Goal: Task Accomplishment & Management: Use online tool/utility

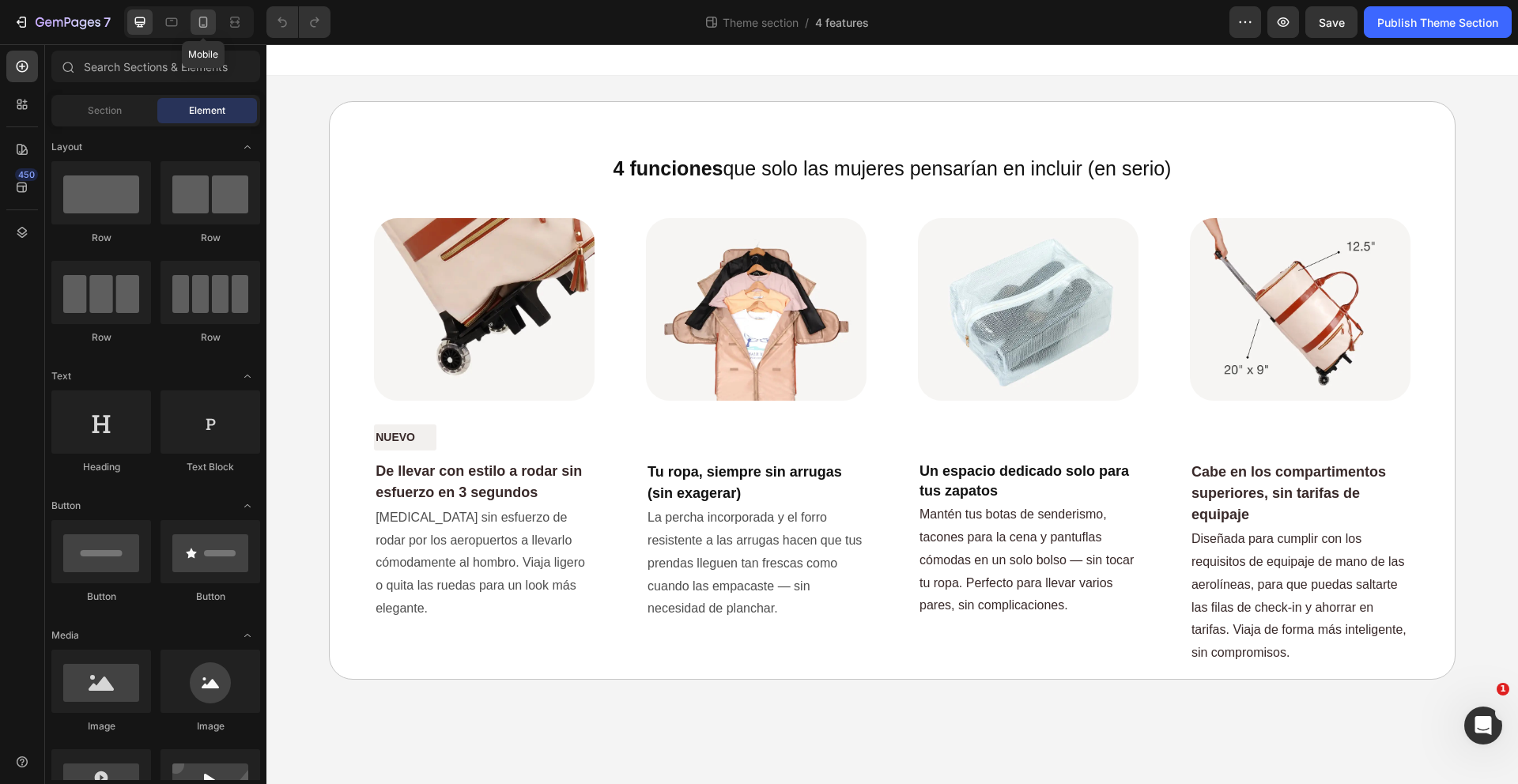
click at [204, 32] on div at bounding box center [202, 22] width 25 height 25
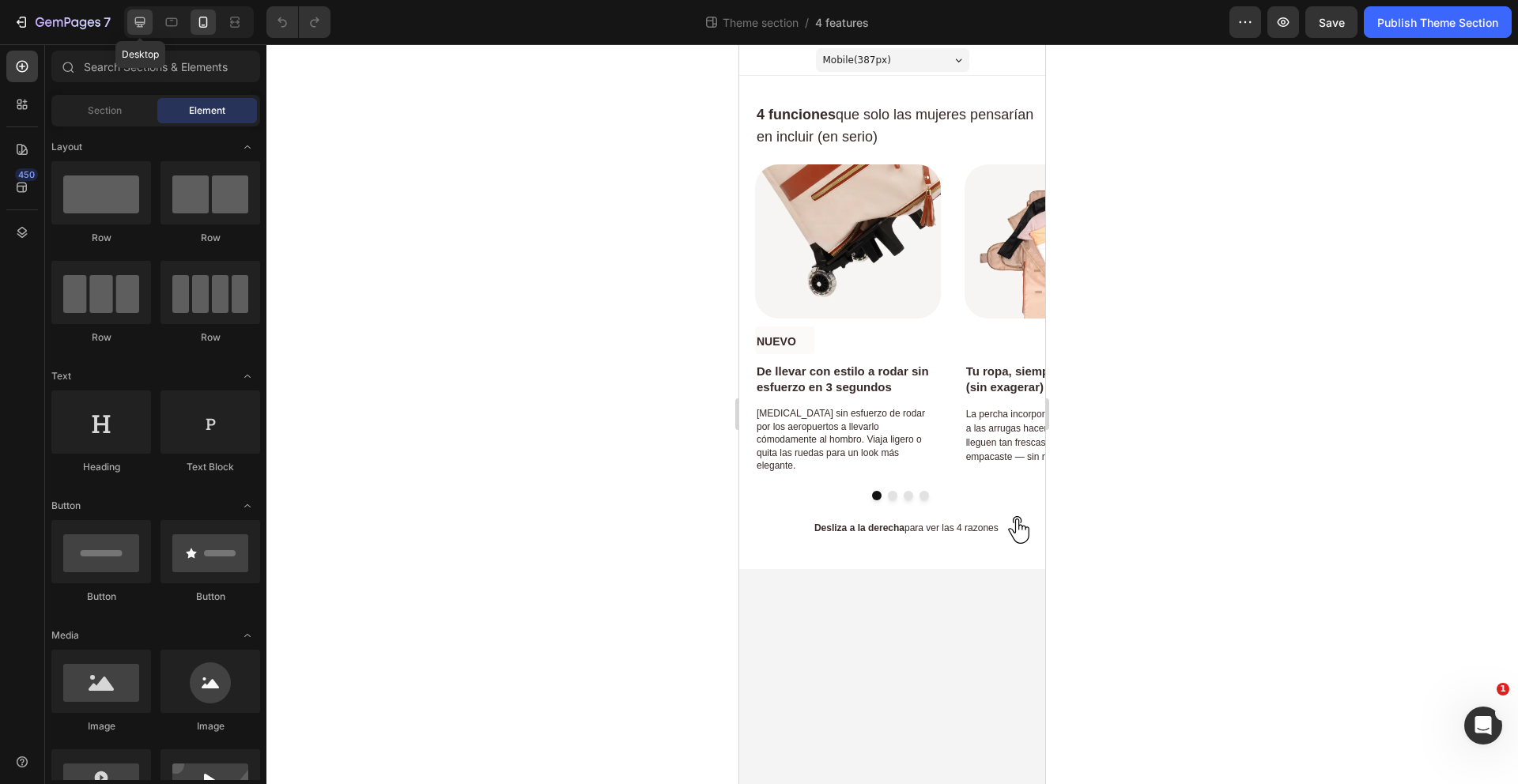
click at [145, 27] on icon at bounding box center [139, 22] width 16 height 16
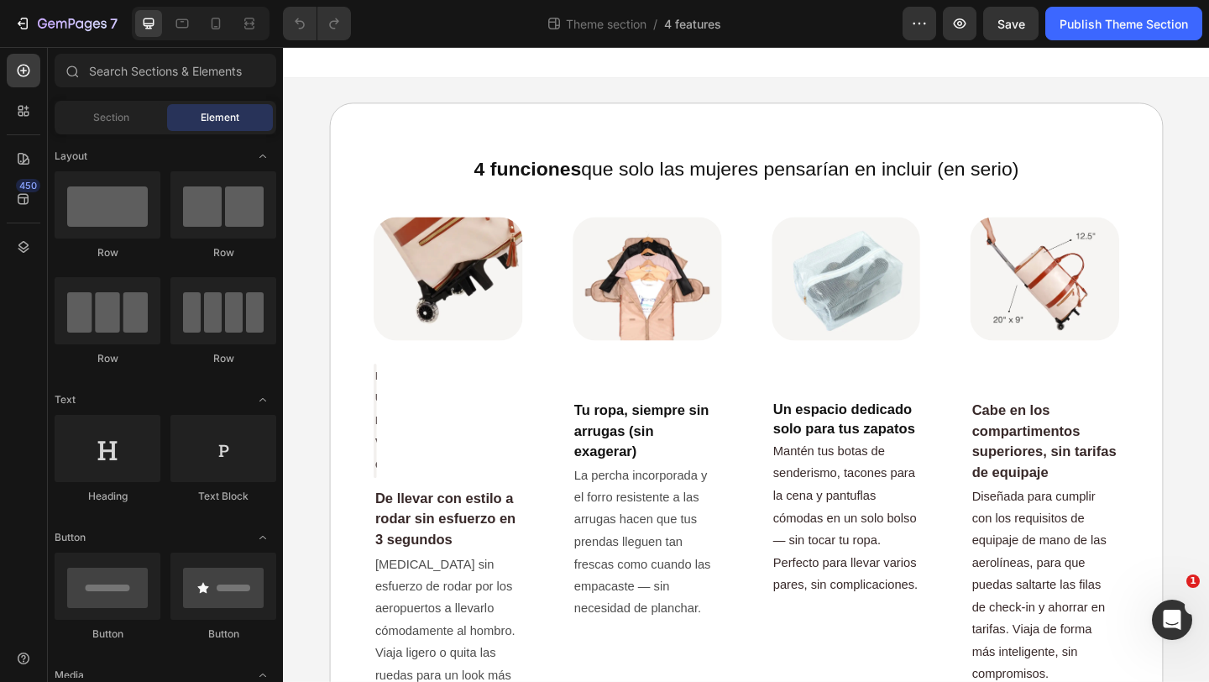
scroll to position [101, 0]
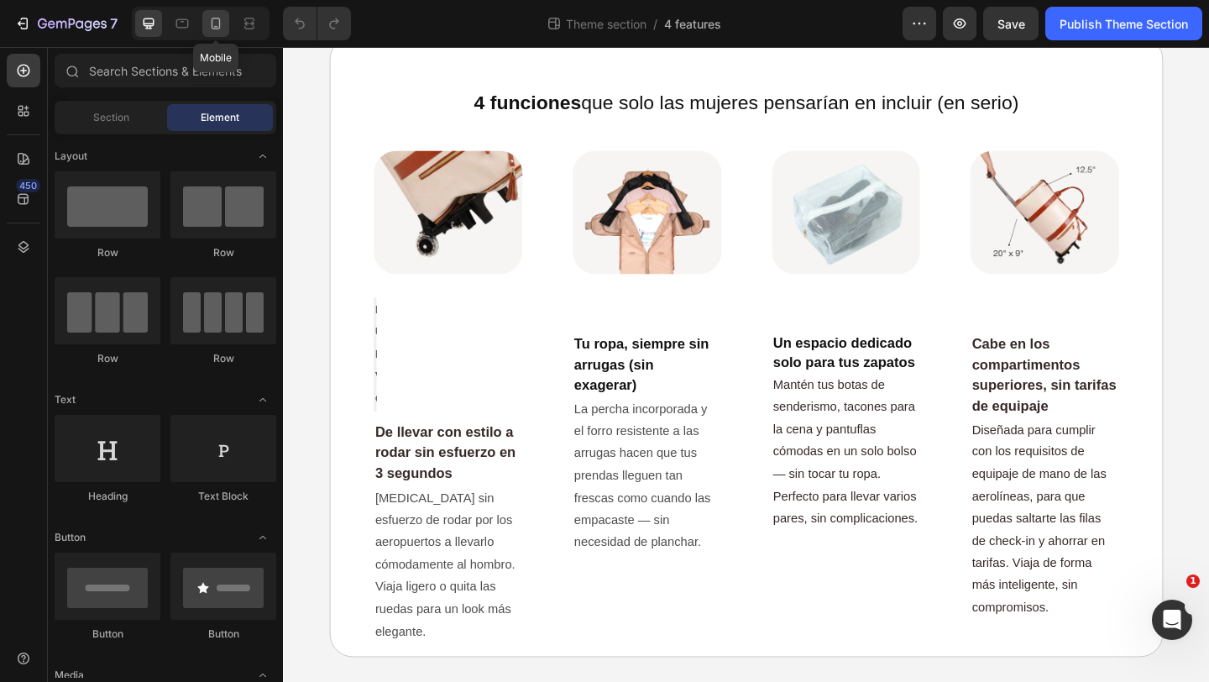
click at [208, 24] on icon at bounding box center [215, 23] width 17 height 17
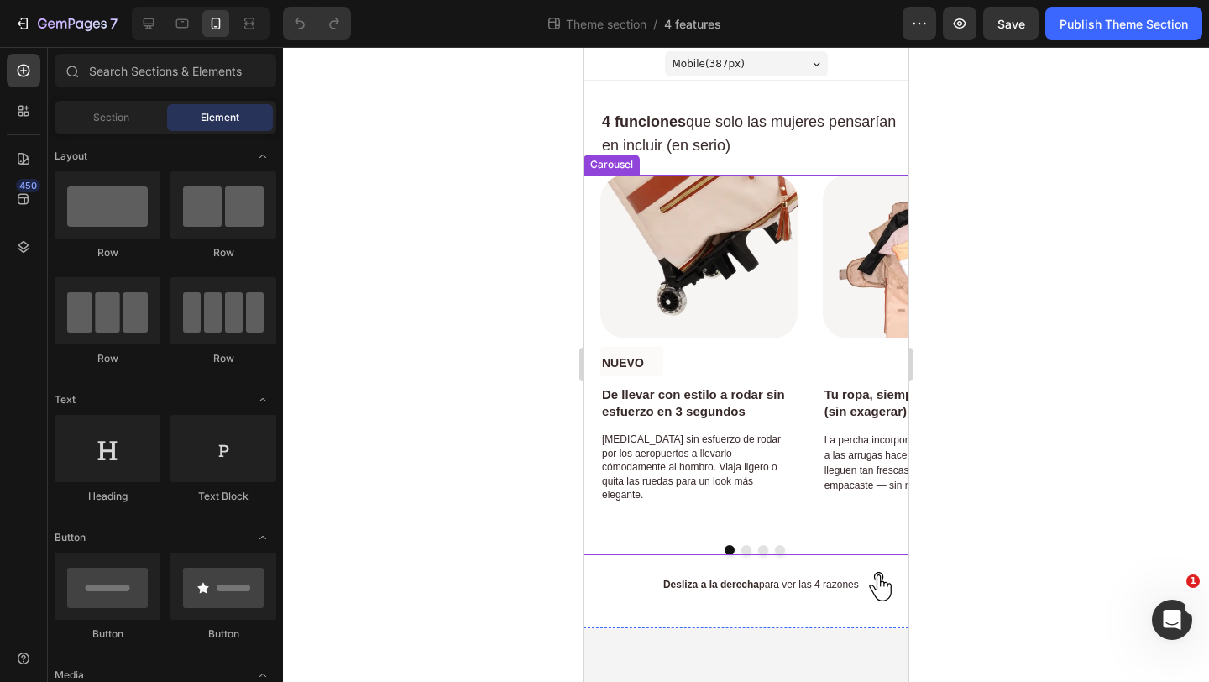
click at [766, 551] on button "Dot" at bounding box center [763, 550] width 10 height 10
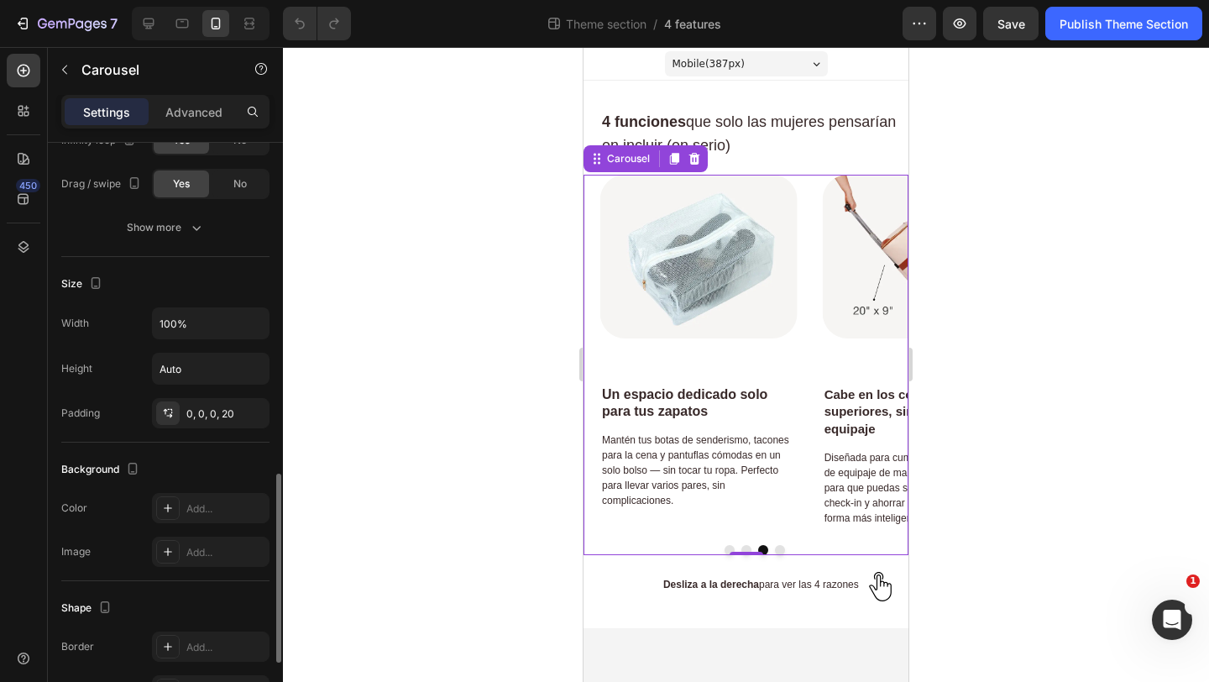
scroll to position [424, 0]
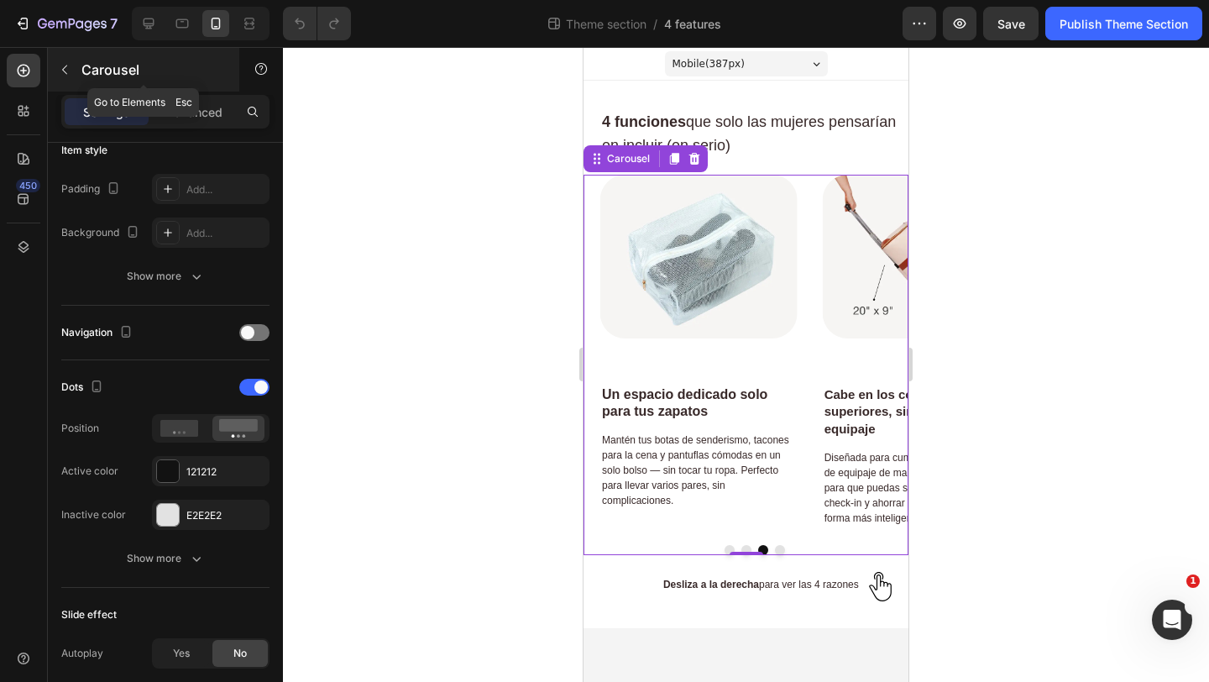
click at [71, 79] on button "button" at bounding box center [64, 69] width 27 height 27
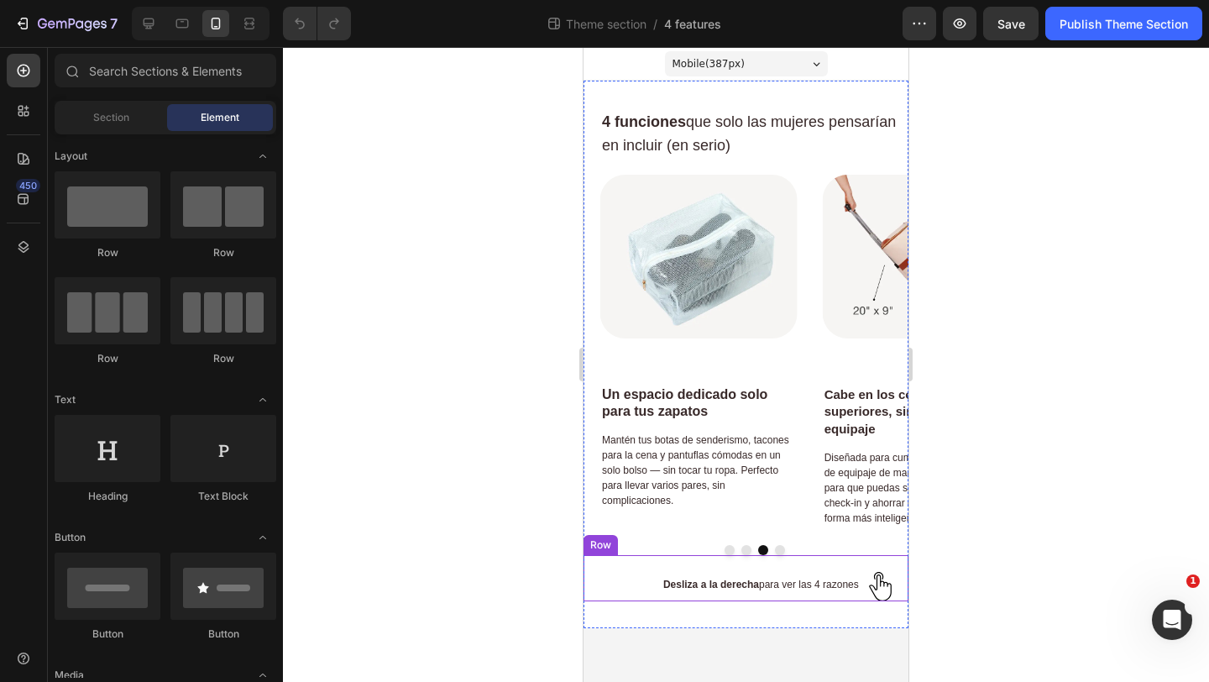
click at [590, 588] on div "Desliza a la derecha para ver las 4 razones Text Block Image Row" at bounding box center [745, 578] width 325 height 46
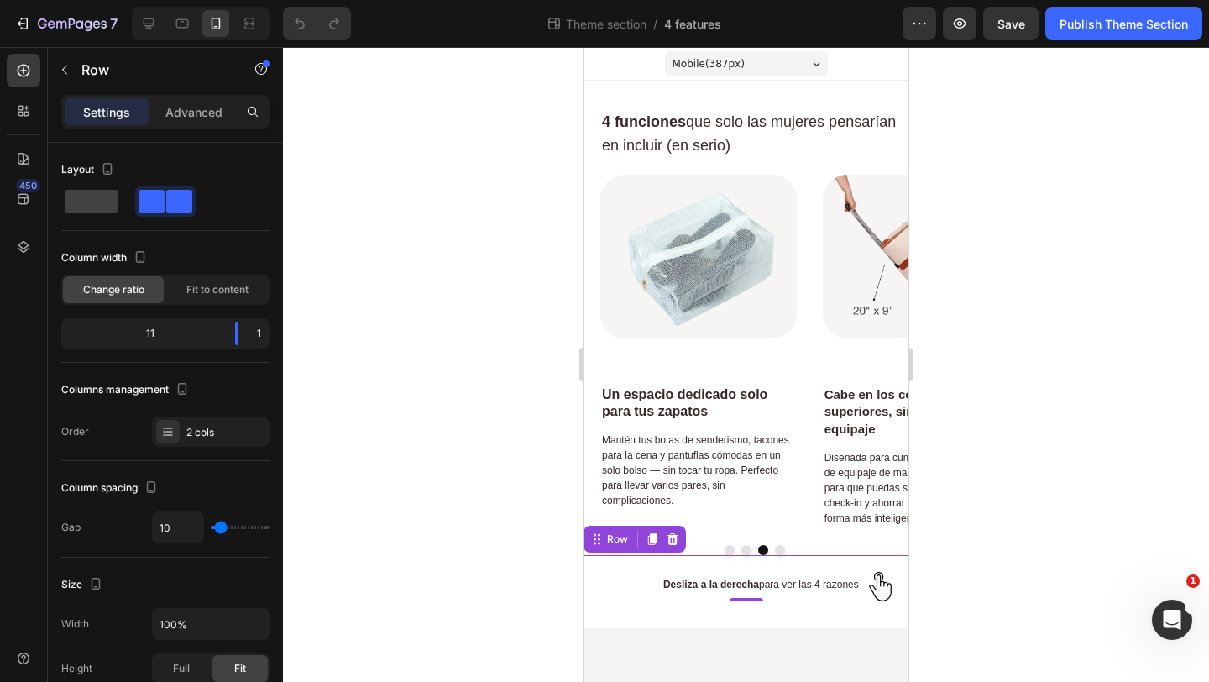
click at [708, 586] on strong "Desliza a la derecha" at bounding box center [711, 584] width 96 height 12
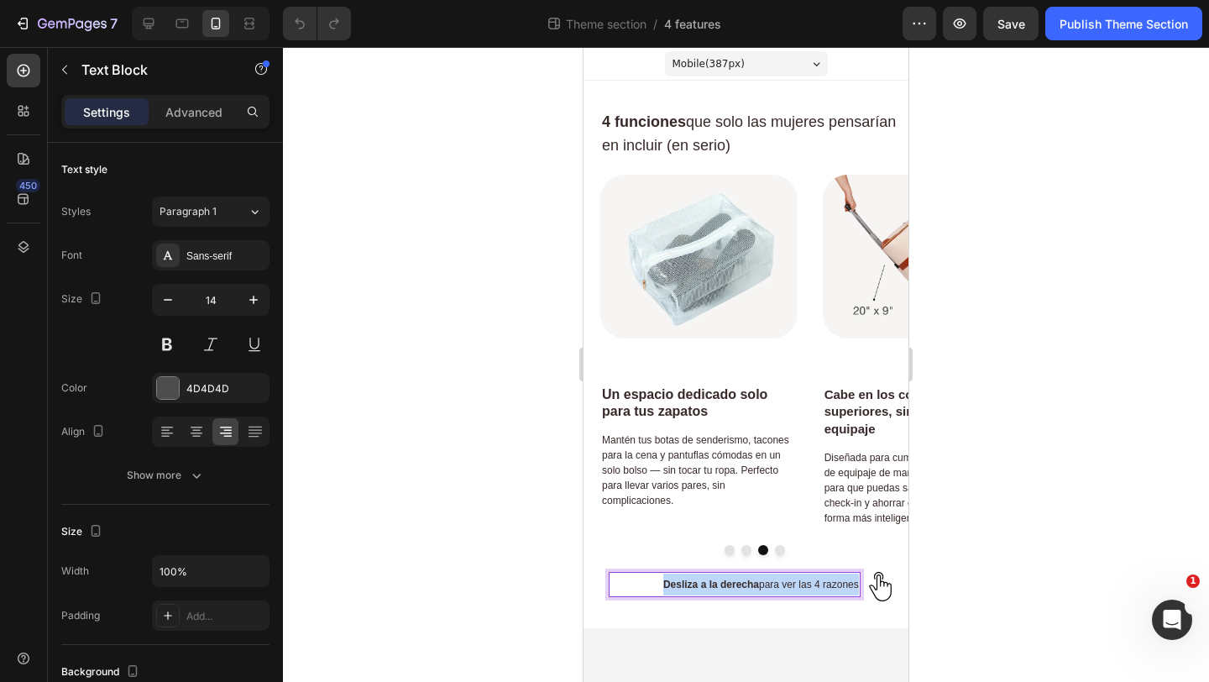
click at [708, 586] on strong "Desliza a la derecha" at bounding box center [711, 584] width 96 height 12
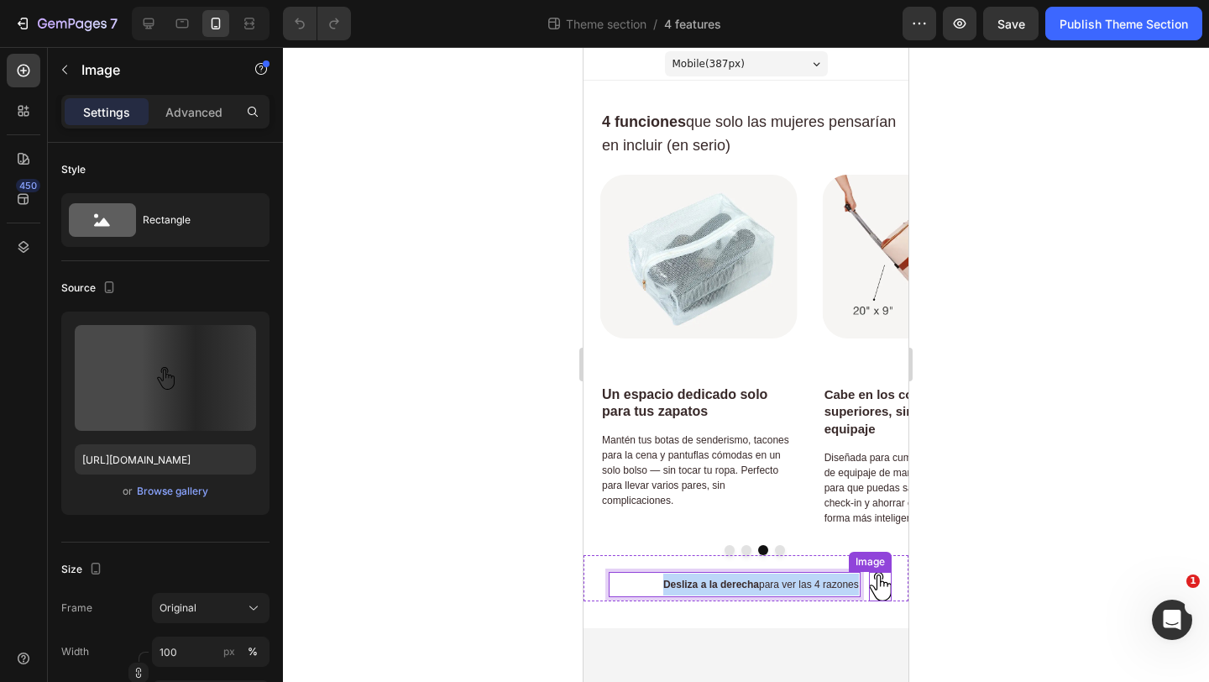
click at [881, 593] on img at bounding box center [880, 586] width 23 height 29
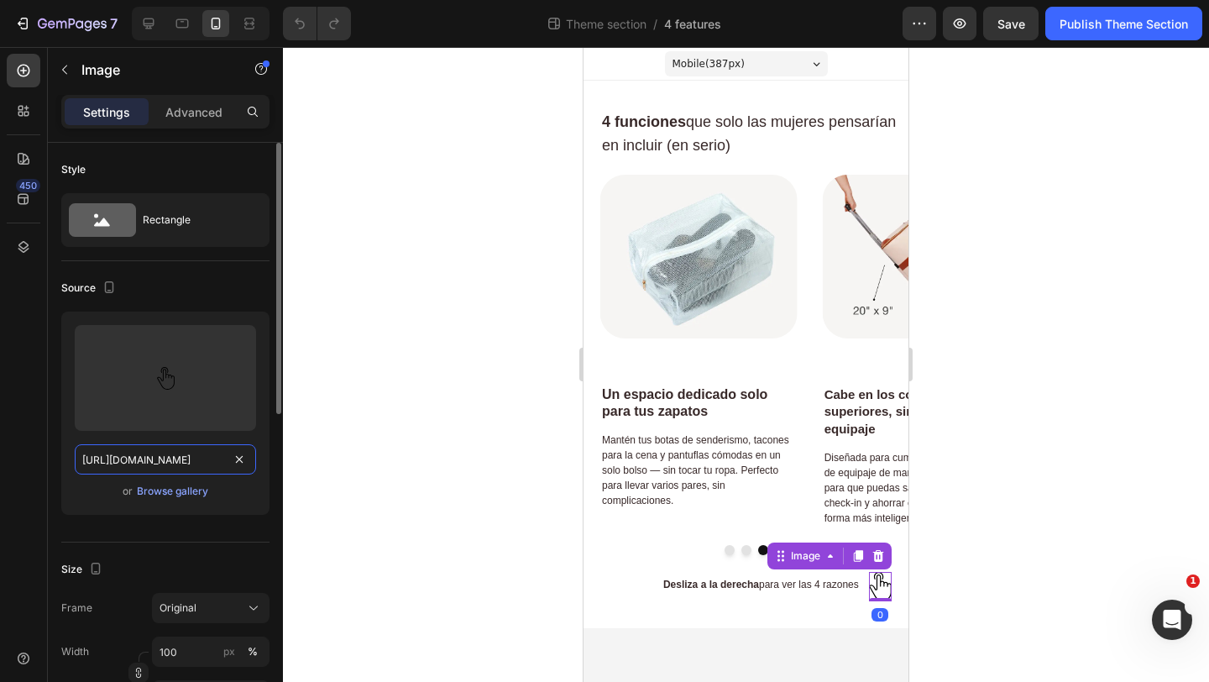
click at [148, 463] on input "[URL][DOMAIN_NAME]" at bounding box center [165, 459] width 181 height 30
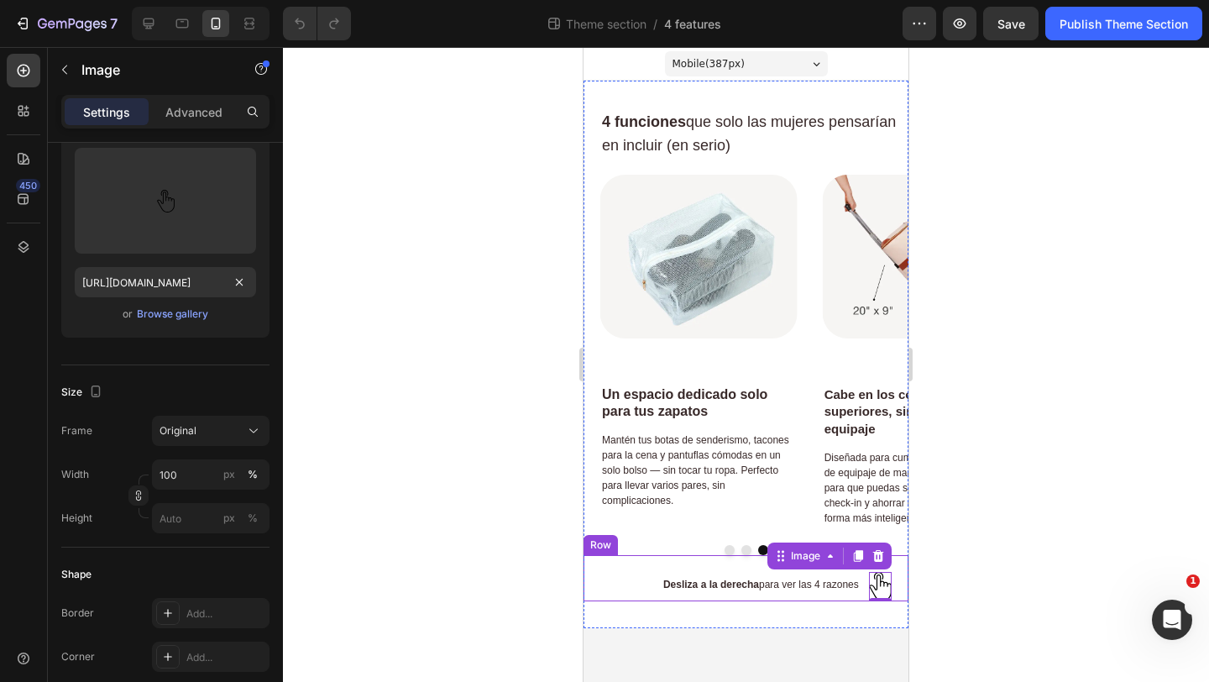
click at [864, 593] on div "Desliza a la derecha para ver las 4 razones Text Block Image 0 Row" at bounding box center [745, 578] width 325 height 46
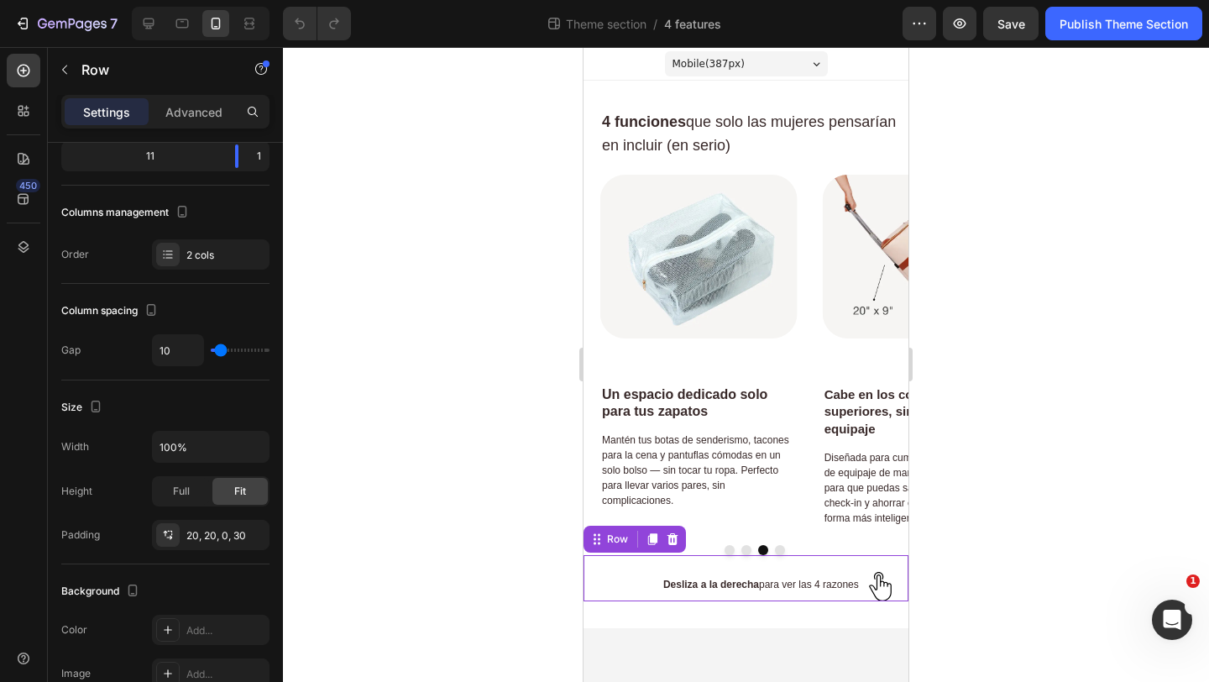
scroll to position [0, 0]
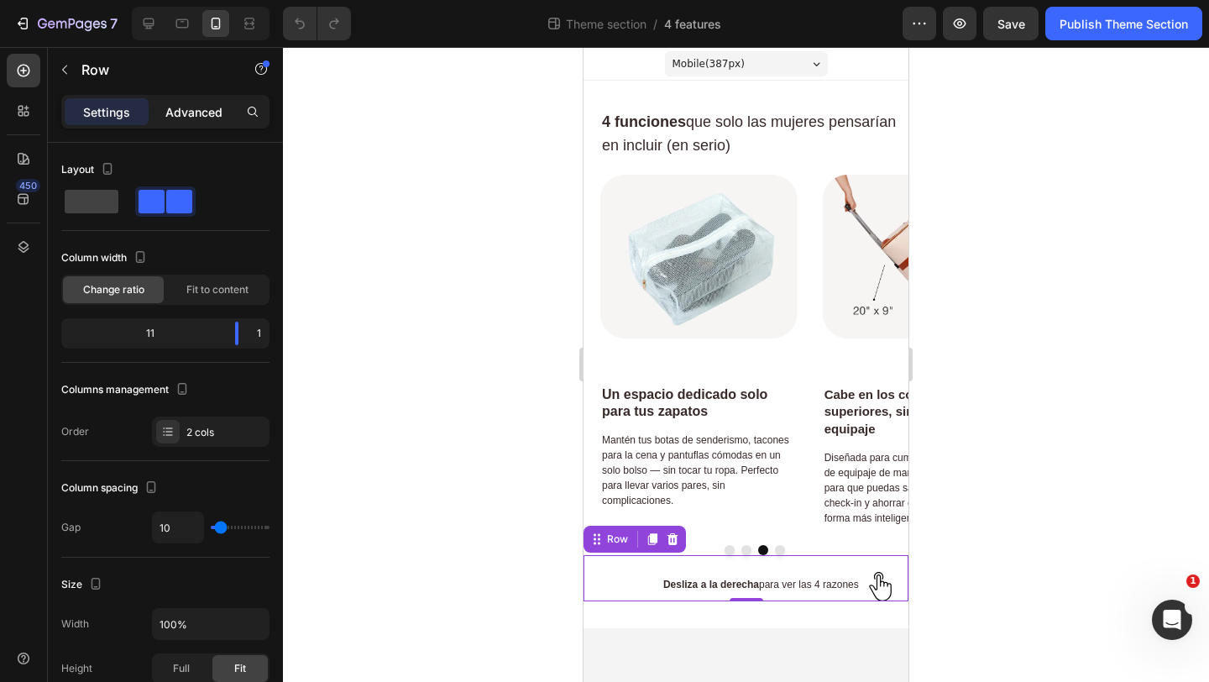
click at [204, 119] on p "Advanced" at bounding box center [193, 112] width 57 height 18
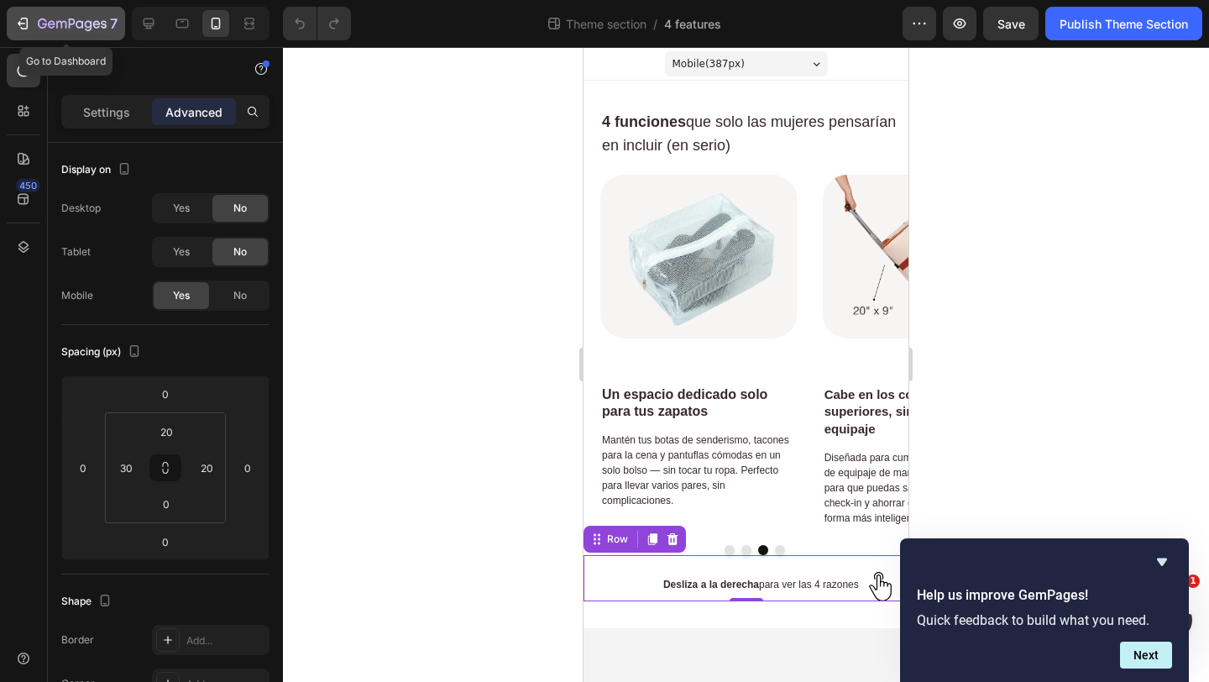
click at [29, 26] on icon "button" at bounding box center [22, 23] width 17 height 17
